Goal: Task Accomplishment & Management: Manage account settings

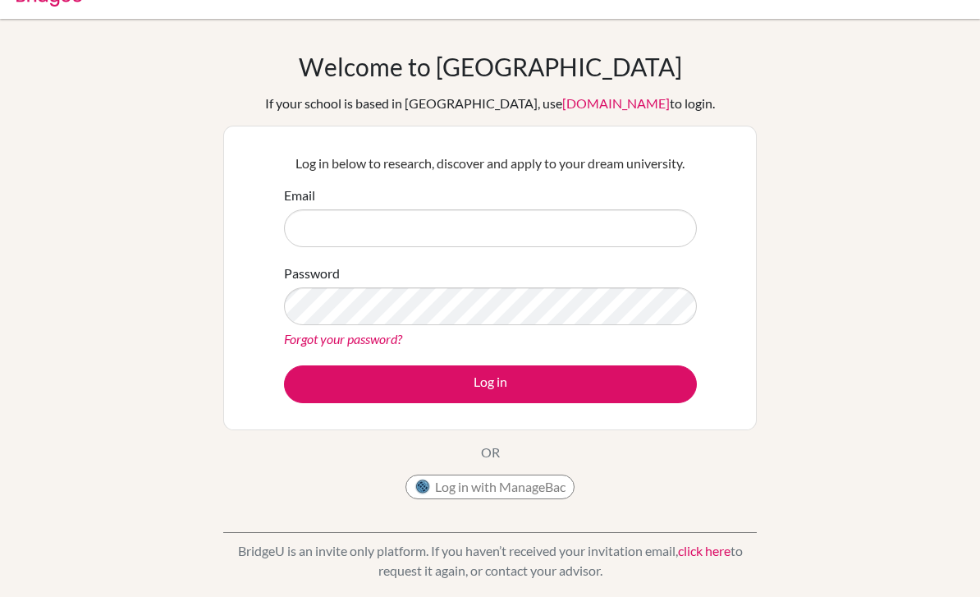
scroll to position [30, 0]
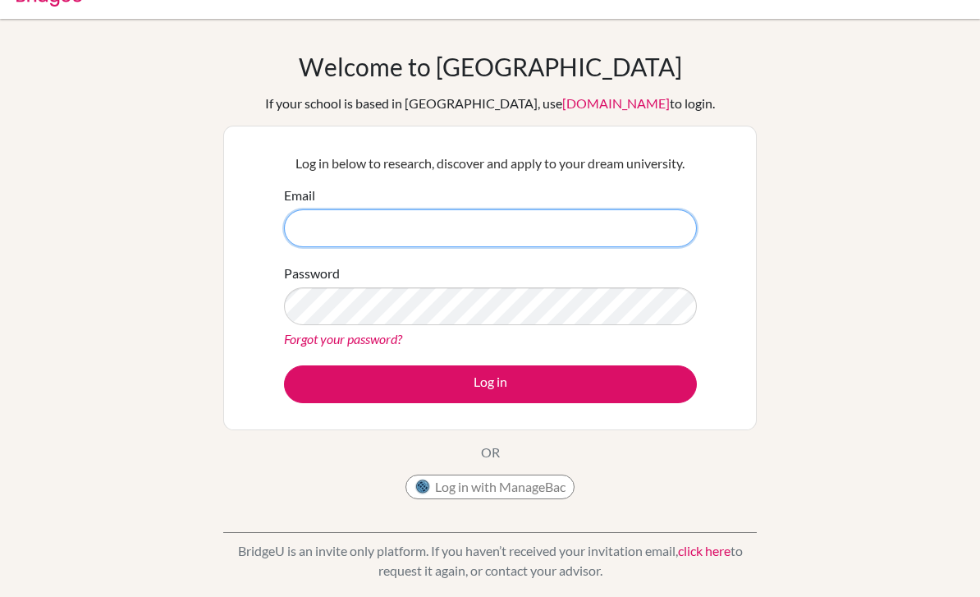
click at [679, 232] on input "Email" at bounding box center [490, 229] width 413 height 38
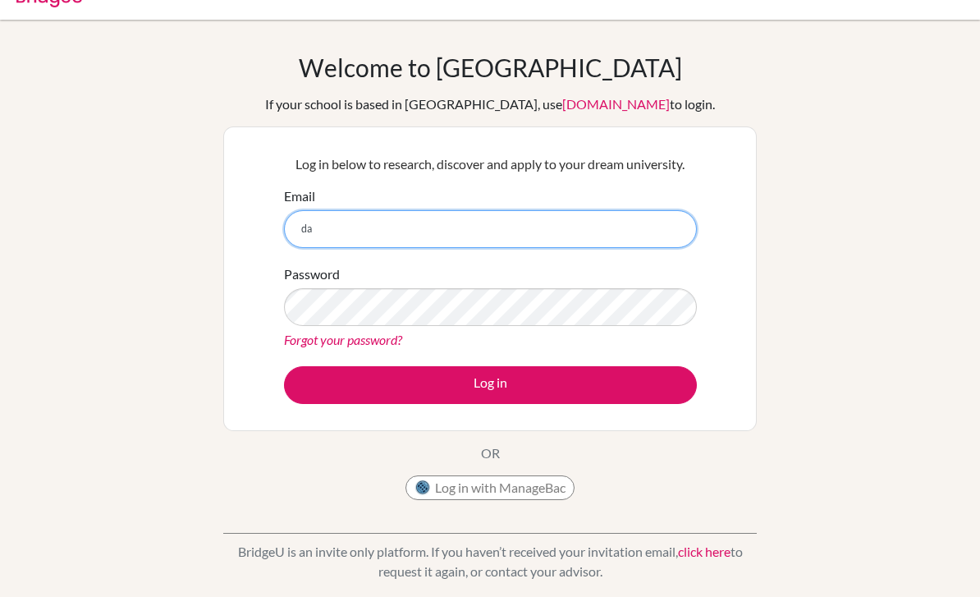
type input "d"
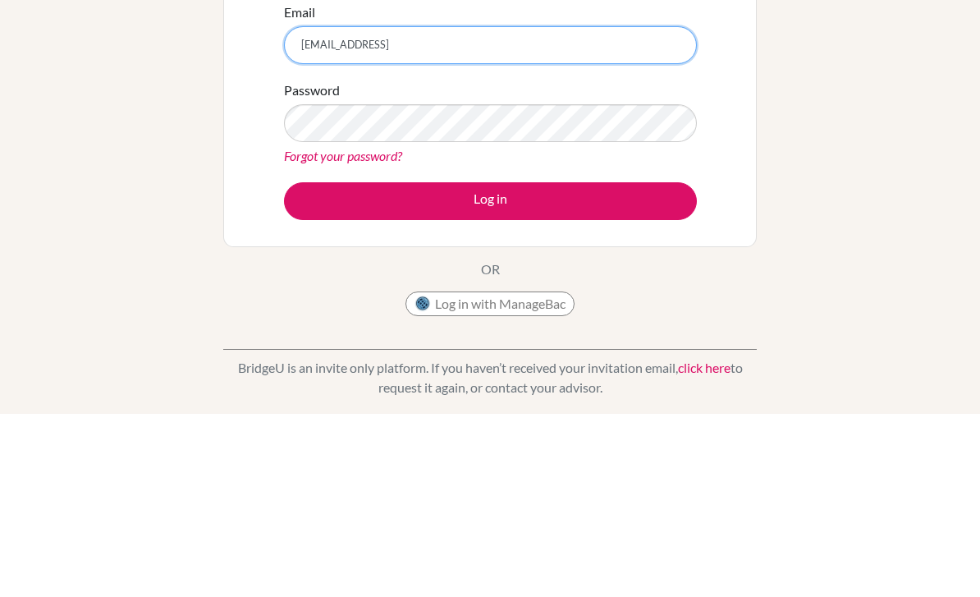
click at [657, 209] on input "[EMAIL_ADDRESS]" at bounding box center [490, 228] width 413 height 38
type input "[EMAIL_ADDRESS][DOMAIN_NAME]"
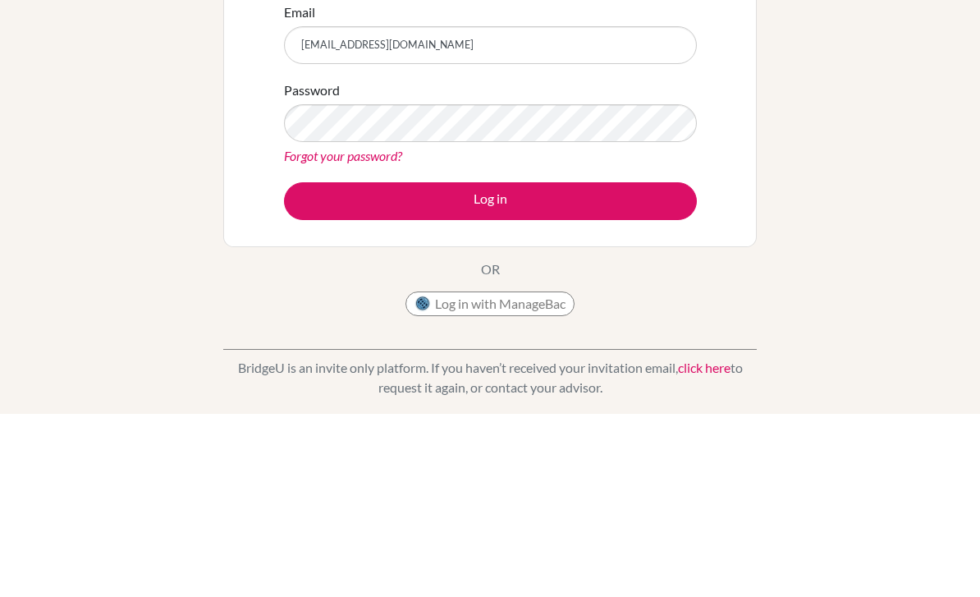
click at [666, 365] on button "Log in" at bounding box center [490, 384] width 413 height 38
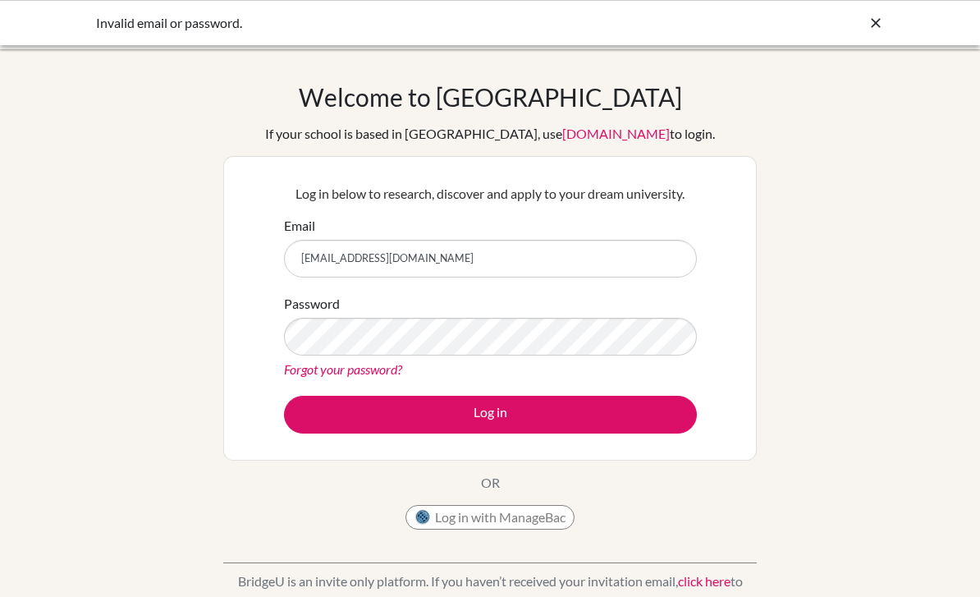
click at [882, 25] on icon at bounding box center [876, 23] width 16 height 16
click at [887, 30] on div "Invalid email or password." at bounding box center [490, 22] width 980 height 45
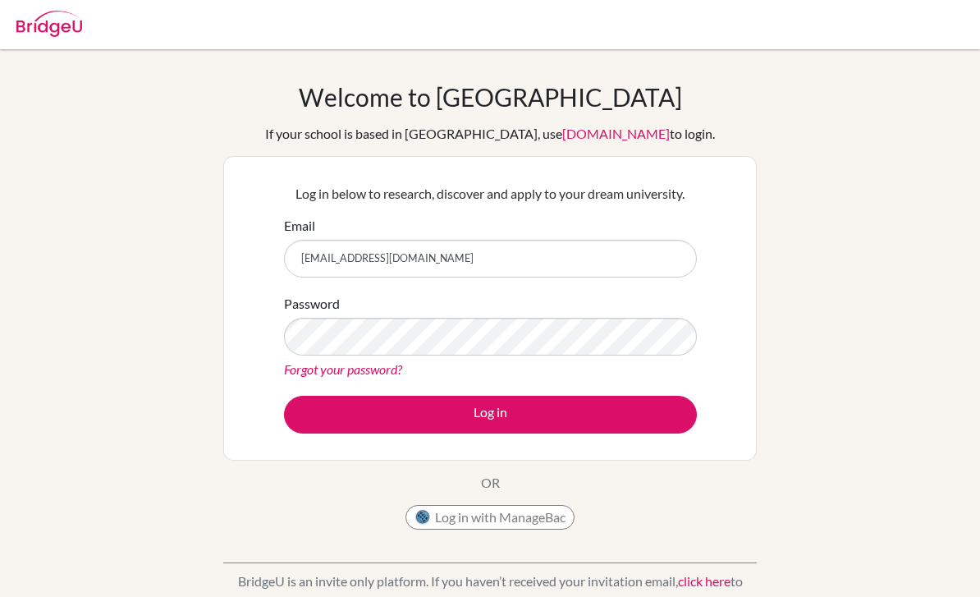
click at [487, 433] on button "Log in" at bounding box center [490, 415] width 413 height 38
click at [500, 419] on button "Log in" at bounding box center [490, 415] width 413 height 38
click at [311, 312] on label "Password" at bounding box center [312, 304] width 56 height 20
